Goal: Find specific page/section: Find specific page/section

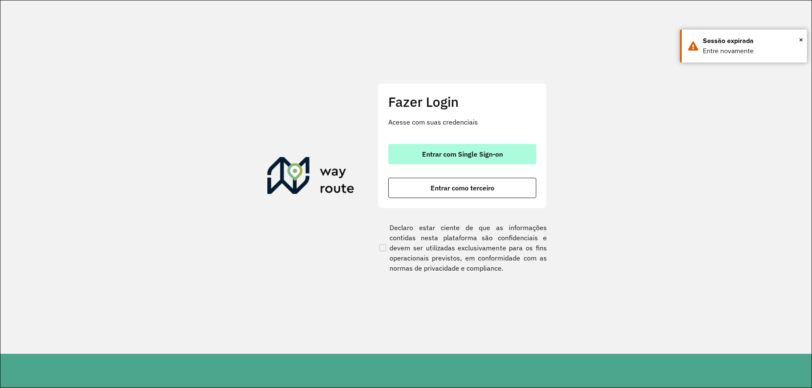
click at [444, 156] on span "Entrar com Single Sign-on" at bounding box center [462, 154] width 81 height 7
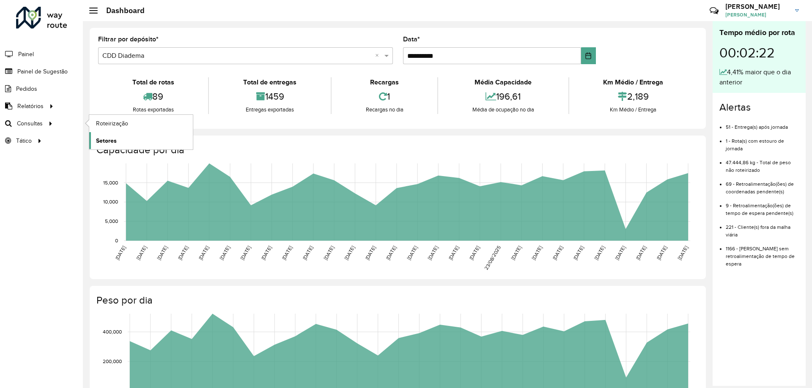
click at [118, 137] on link "Setores" at bounding box center [141, 140] width 104 height 17
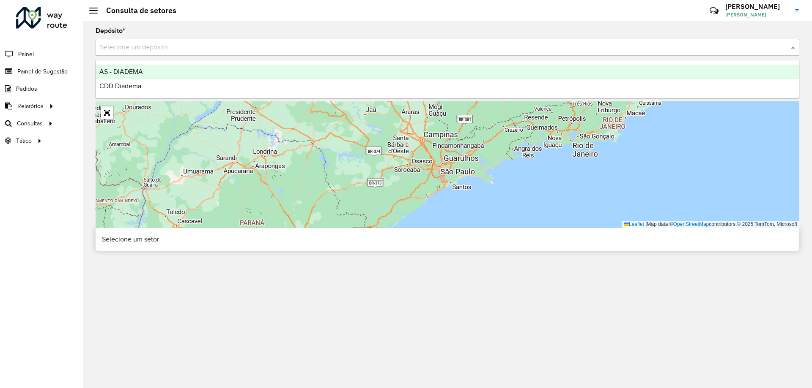
click at [205, 49] on input "text" at bounding box center [439, 48] width 678 height 10
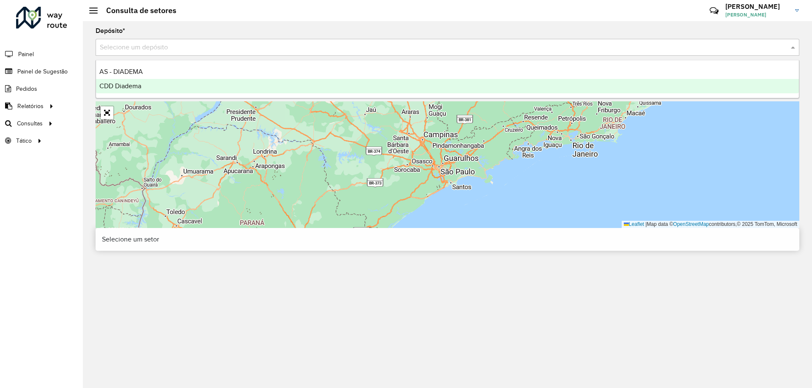
click at [140, 85] on span "CDD Diadema" at bounding box center [120, 85] width 42 height 7
